Goal: Task Accomplishment & Management: Manage account settings

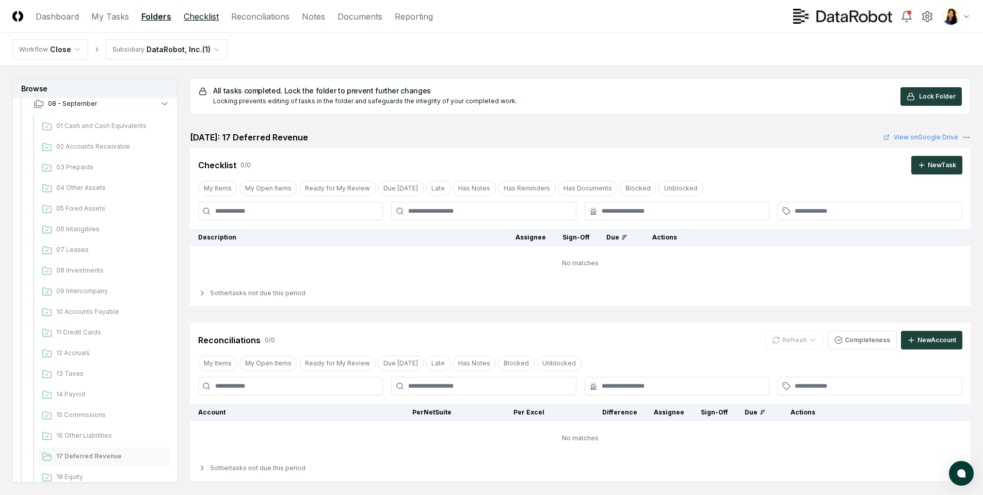
click at [204, 13] on link "Checklist" at bounding box center [201, 16] width 35 height 12
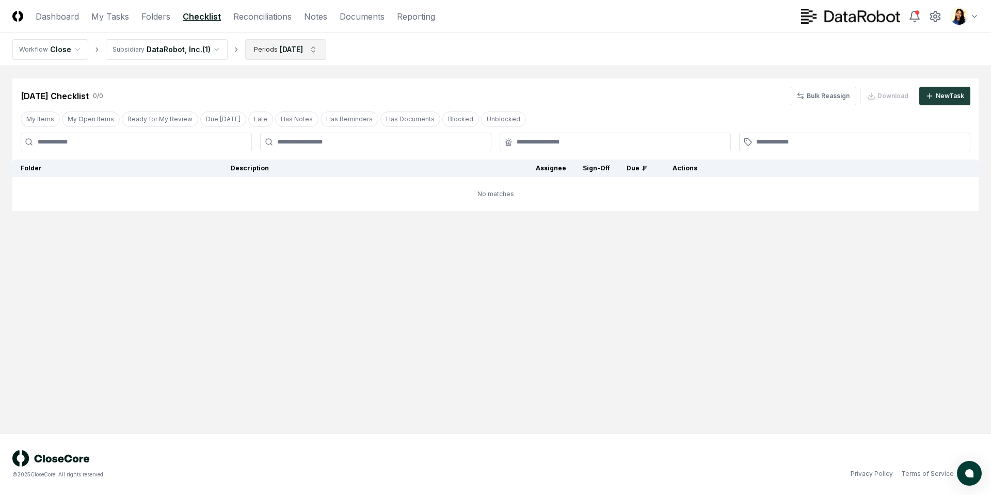
click at [282, 55] on html "CloseCore Dashboard My Tasks Folders Checklist Reconciliations Notes Documents …" at bounding box center [495, 247] width 991 height 495
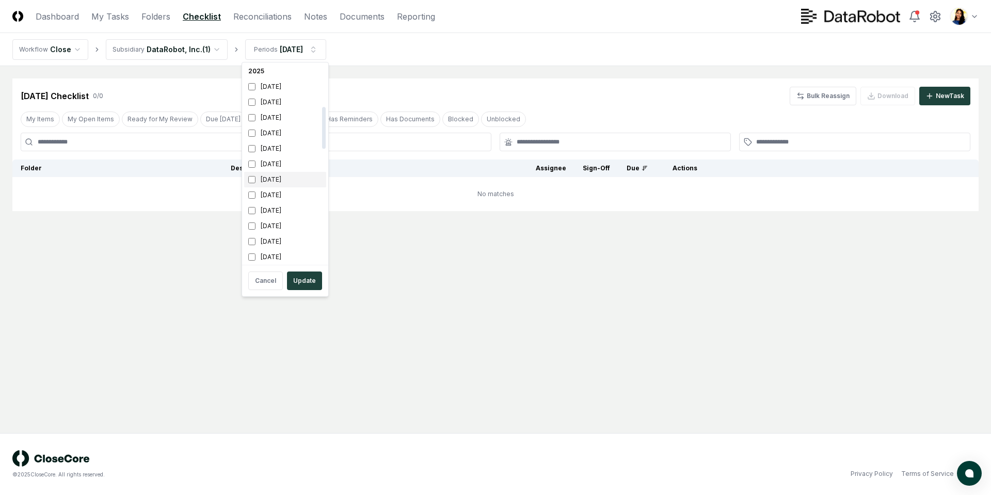
scroll to position [201, 0]
click at [264, 118] on div "[DATE]" at bounding box center [285, 118] width 82 height 15
click at [314, 276] on button "Update" at bounding box center [304, 280] width 35 height 19
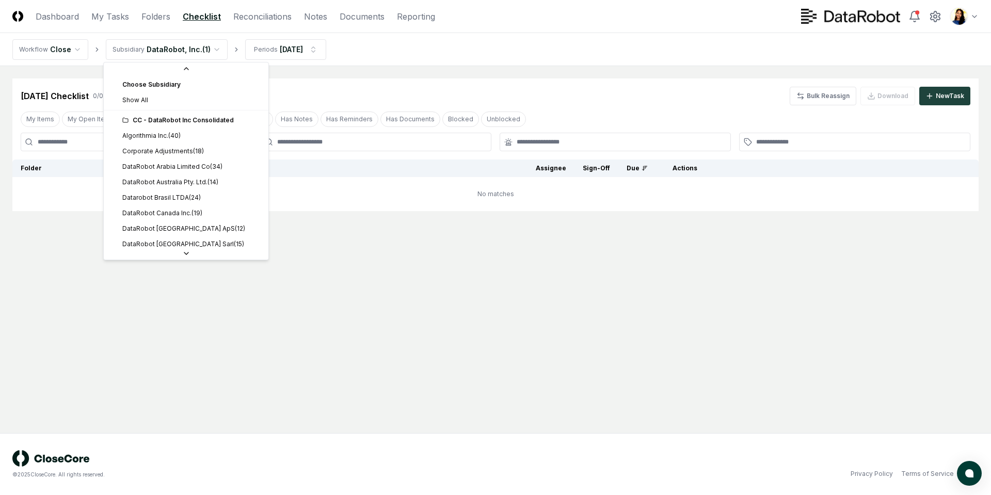
click at [177, 49] on html "CloseCore Dashboard My Tasks Folders Checklist Reconciliations Notes Documents …" at bounding box center [495, 247] width 991 height 495
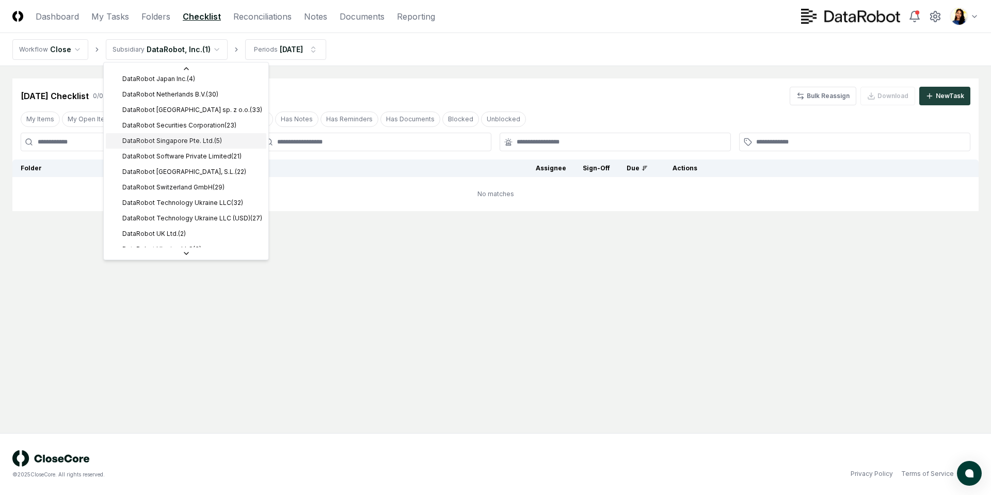
scroll to position [319, 0]
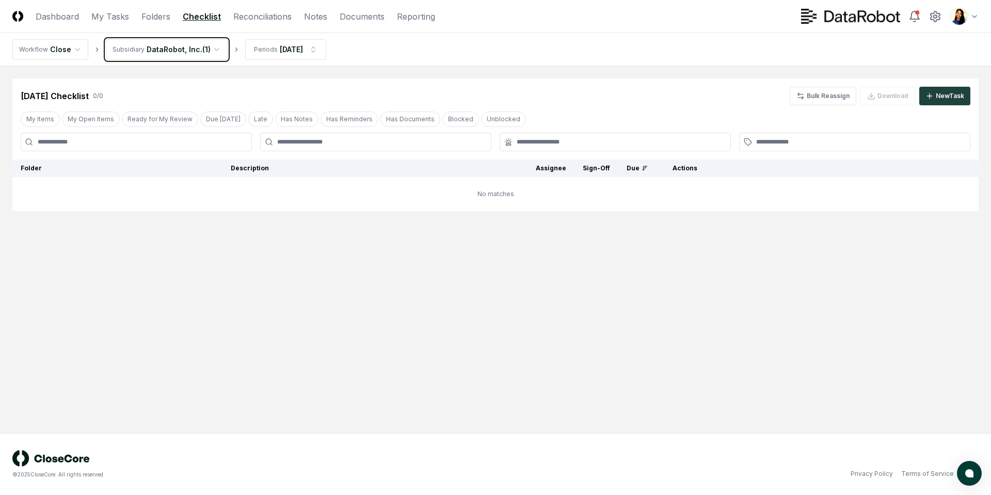
click at [348, 239] on html "CloseCore Dashboard My Tasks Folders Checklist Reconciliations Notes Documents …" at bounding box center [495, 247] width 991 height 495
click at [74, 122] on button "My Open Items" at bounding box center [91, 118] width 58 height 15
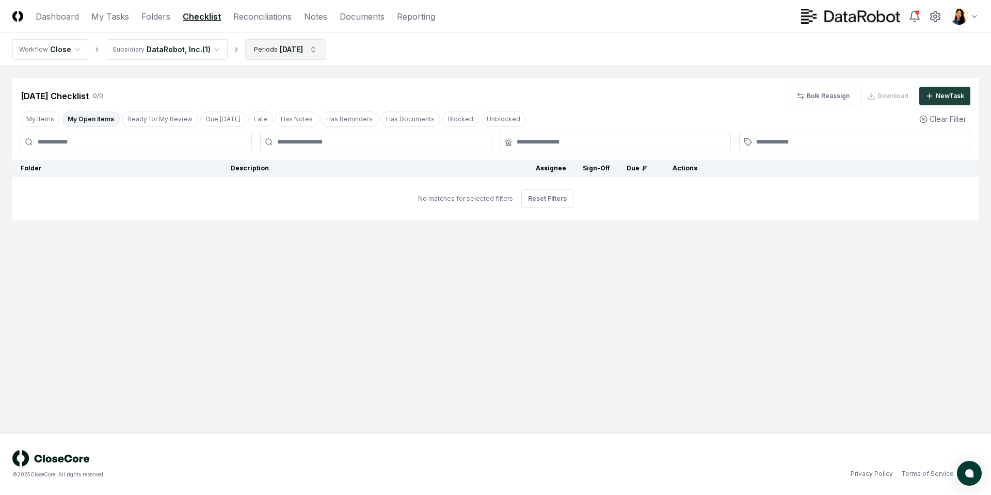
click at [262, 47] on html "CloseCore Dashboard My Tasks Folders Checklist Reconciliations Notes Documents …" at bounding box center [495, 247] width 991 height 495
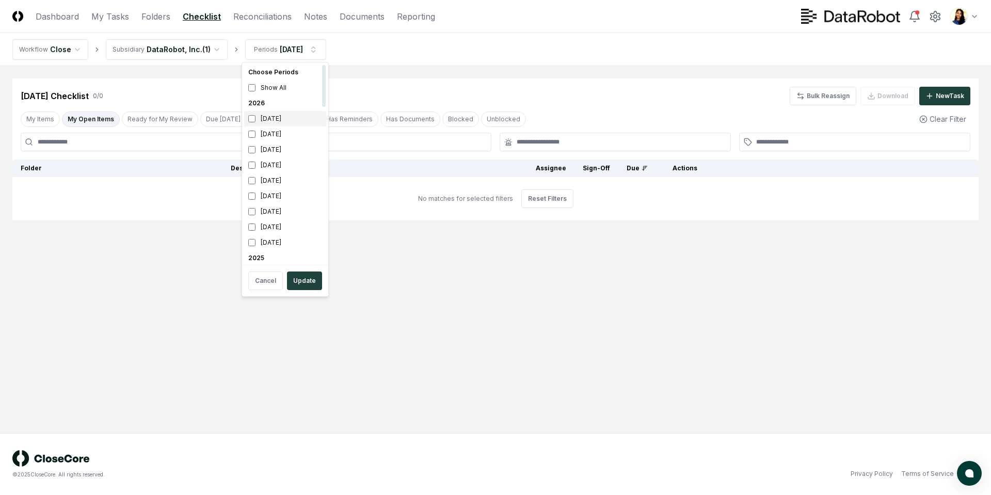
click at [285, 122] on div "[DATE]" at bounding box center [285, 118] width 82 height 15
click at [267, 165] on div "[DATE]" at bounding box center [285, 164] width 82 height 15
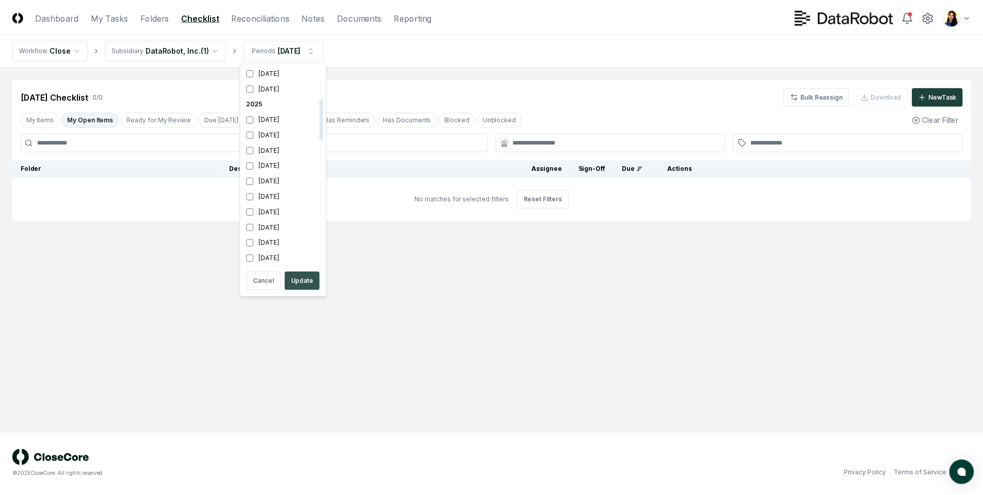
scroll to position [158, 0]
click at [308, 281] on button "Update" at bounding box center [304, 280] width 35 height 19
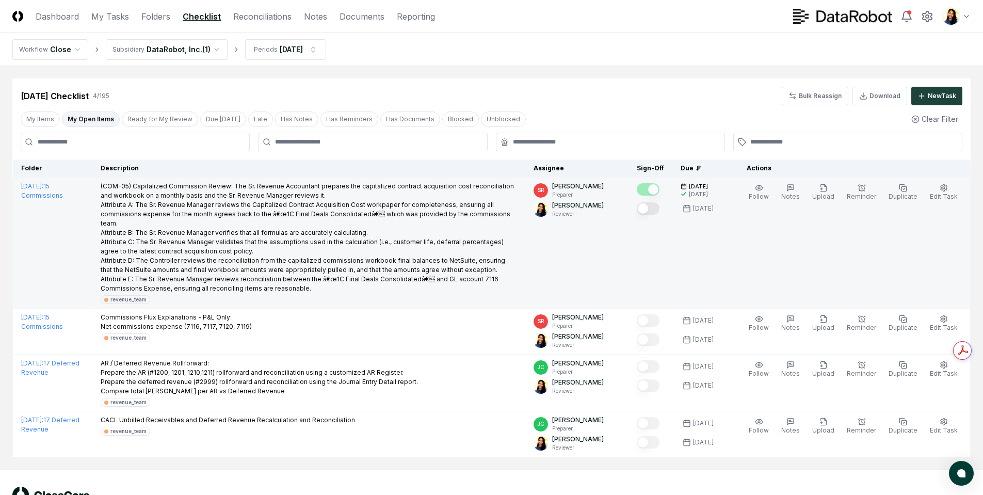
click at [660, 206] on button "Mark complete" at bounding box center [648, 208] width 23 height 12
click at [275, 23] on header "CloseCore Dashboard My Tasks Folders Checklist Reconciliations Notes Documents …" at bounding box center [491, 16] width 983 height 33
click at [275, 14] on link "Reconciliations" at bounding box center [262, 16] width 58 height 12
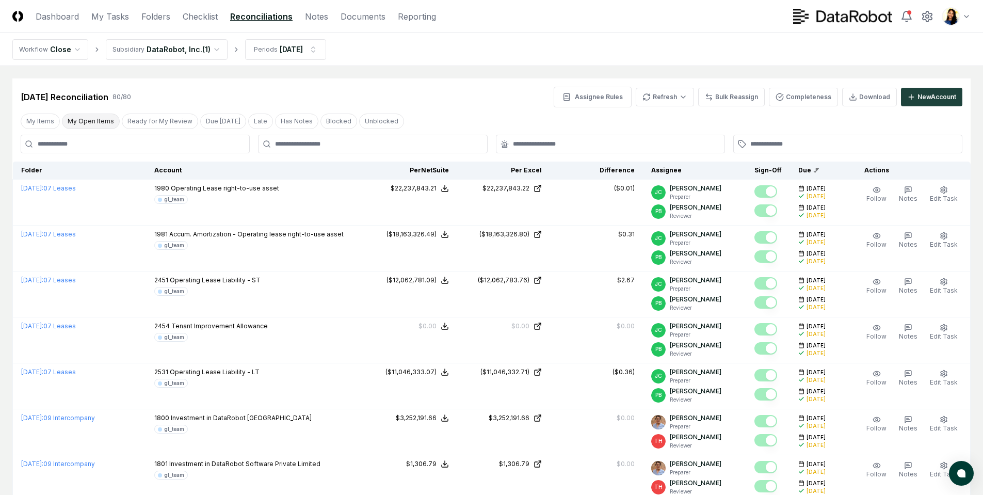
click at [94, 121] on button "My Open Items" at bounding box center [91, 121] width 58 height 15
